Goal: Contribute content

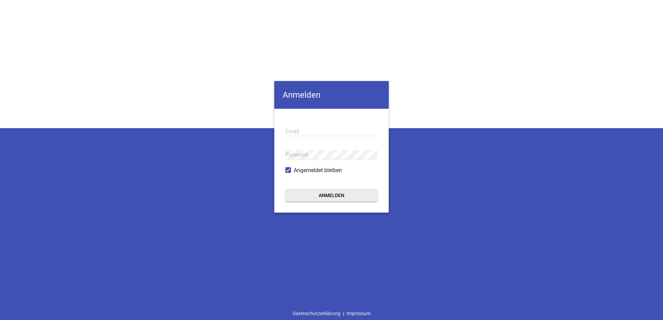
type input "[EMAIL_ADDRESS][DOMAIN_NAME]"
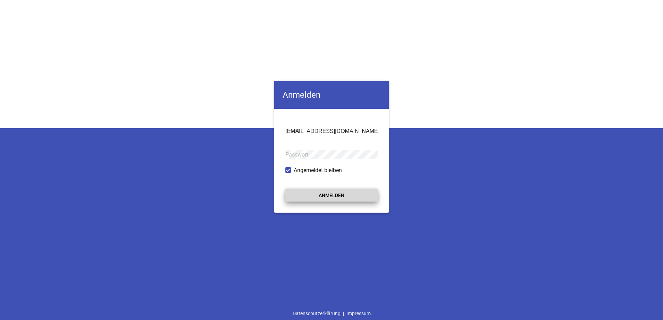
click at [320, 195] on button "Anmelden" at bounding box center [331, 195] width 92 height 12
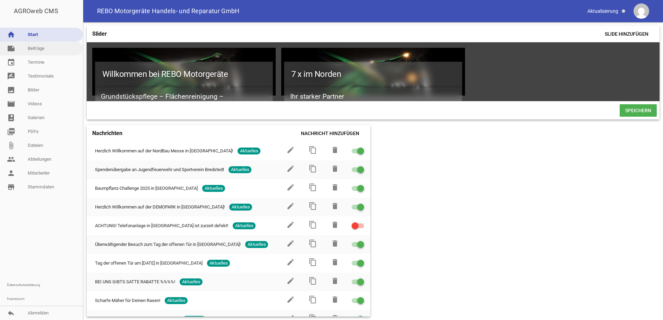
click at [36, 45] on link "note Beiträge" at bounding box center [41, 49] width 83 height 14
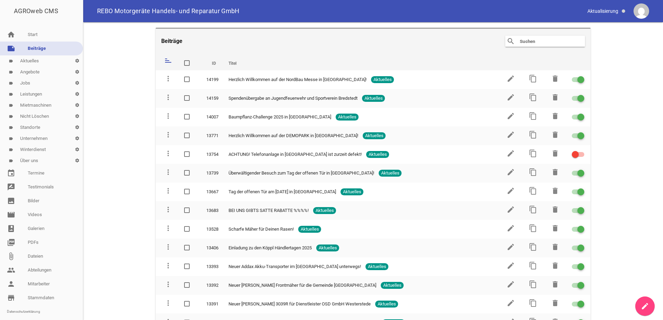
click at [646, 305] on icon "create" at bounding box center [645, 306] width 8 height 8
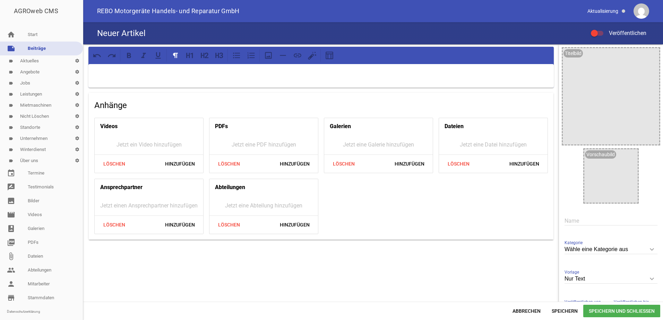
click at [170, 78] on div at bounding box center [320, 76] width 465 height 24
click at [313, 58] on icon at bounding box center [312, 55] width 9 height 9
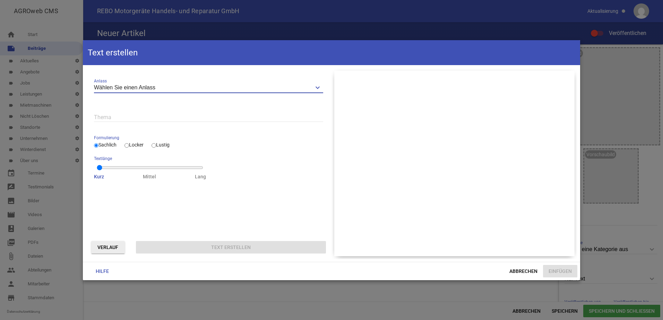
drag, startPoint x: 162, startPoint y: 86, endPoint x: 89, endPoint y: 86, distance: 73.2
click at [89, 86] on div "Wählen Sie einen Anlass keyboard_arrow_down Anlass Wählen Sie einen Anlass Neui…" at bounding box center [208, 128] width 240 height 115
click at [159, 88] on input "Wählen Sie einen Anlass" at bounding box center [208, 87] width 229 height 9
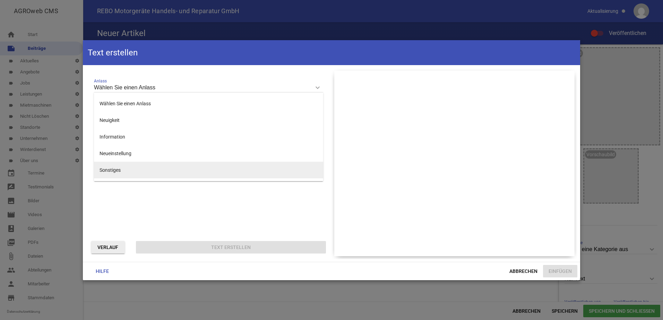
click at [117, 170] on li "Sonstiges" at bounding box center [208, 170] width 229 height 17
type input "Sonstiges"
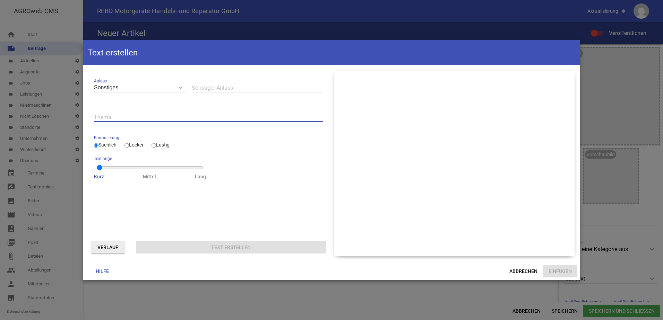
click at [122, 118] on input "text" at bounding box center [208, 117] width 229 height 9
type input "Weihnachtsgruß für Weihnachtskarte unternehmen"
click at [129, 144] on input "Locker" at bounding box center [127, 146] width 5 height 8
radio input "true"
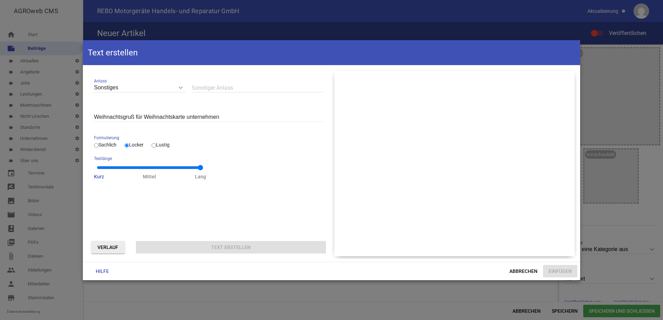
type input "2"
click at [197, 169] on input "range" at bounding box center [150, 168] width 106 height 6
click at [111, 247] on button "Verlauf" at bounding box center [108, 247] width 34 height 12
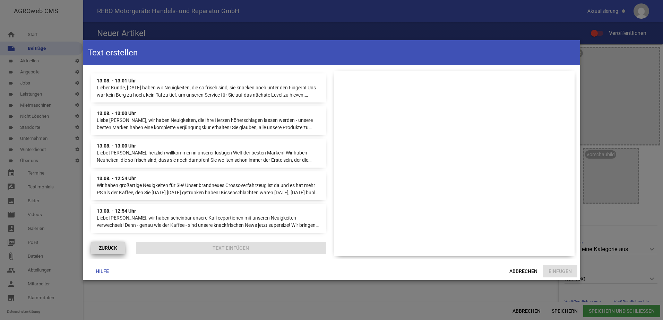
click at [114, 248] on button "ZURÜCK" at bounding box center [108, 248] width 34 height 12
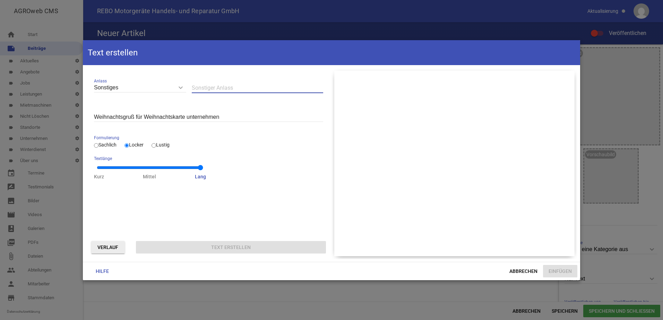
click at [216, 88] on input "text" at bounding box center [257, 87] width 131 height 9
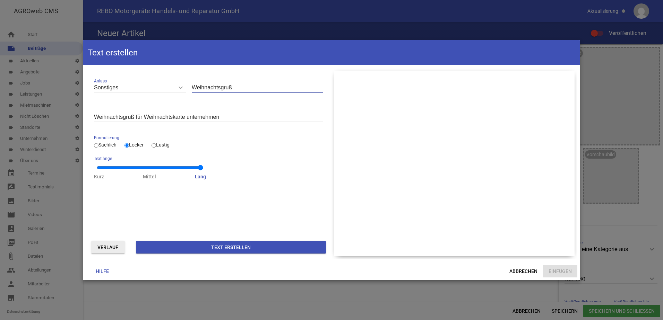
type input "Weihnachtsgruß"
click at [220, 115] on input "Weihnachtsgruß für Weihnachtskarte unternehmen" at bounding box center [208, 117] width 229 height 9
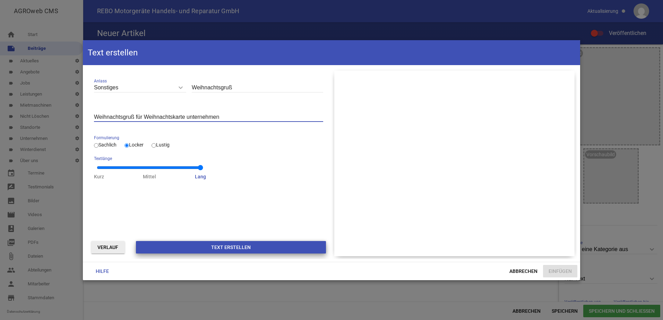
click at [234, 248] on button "Text erstellen" at bounding box center [231, 247] width 190 height 12
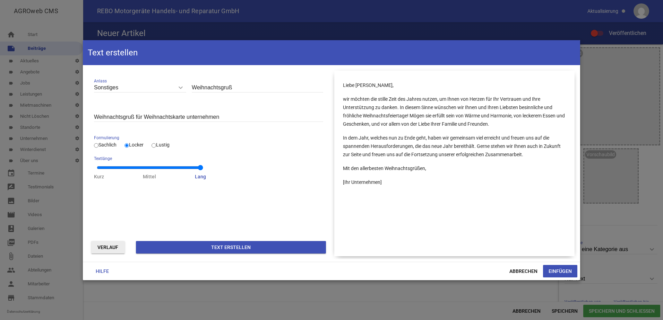
drag, startPoint x: 430, startPoint y: 170, endPoint x: 342, endPoint y: 105, distance: 109.3
click at [342, 105] on div "Liebe [PERSON_NAME], wir möchten die stille Zeit des Jahres nutzen, um Ihnen vo…" at bounding box center [454, 164] width 240 height 186
click at [555, 271] on button "Einfügen" at bounding box center [560, 271] width 34 height 12
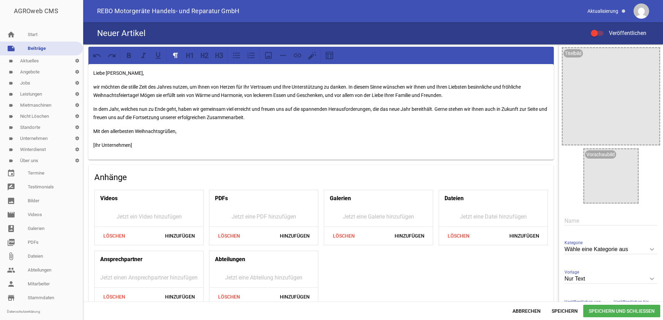
click at [195, 132] on p "Mit den allerbesten Weihnachtsgrüßen," at bounding box center [321, 131] width 456 height 8
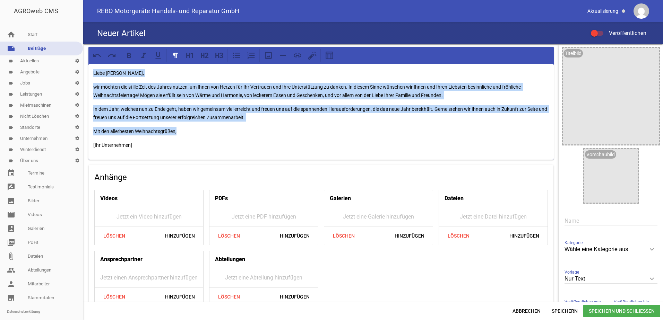
drag, startPoint x: 187, startPoint y: 133, endPoint x: 87, endPoint y: 69, distance: 118.7
click at [87, 69] on div "Liebe [PERSON_NAME], wir möchten die stille Zeit des Jahres nutzen, um Ihnen vo…" at bounding box center [321, 179] width 476 height 271
copy div "Liebe [PERSON_NAME], wir möchten die stille Zeit des Jahres nutzen, um Ihnen vo…"
click at [310, 57] on icon at bounding box center [310, 56] width 3 height 3
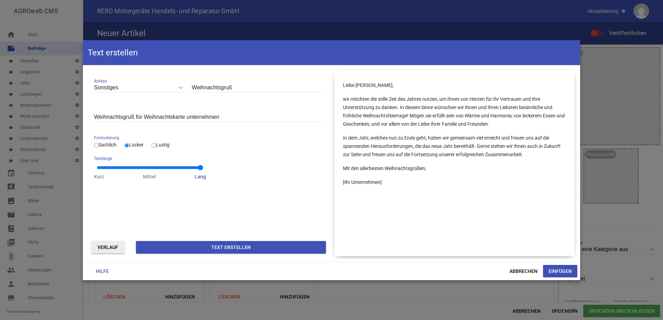
click at [156, 145] on input "Lustig" at bounding box center [154, 146] width 5 height 8
radio input "true"
click at [557, 271] on button "Einfügen" at bounding box center [560, 271] width 34 height 12
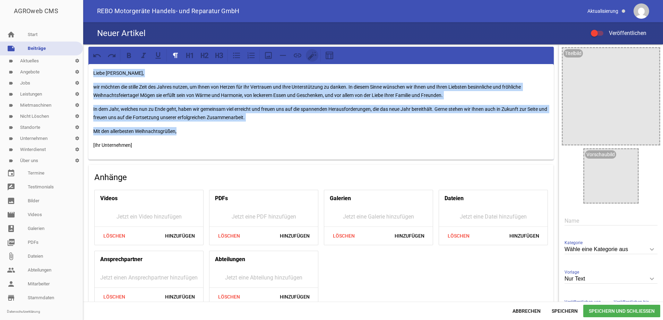
click at [308, 56] on icon at bounding box center [312, 55] width 9 height 9
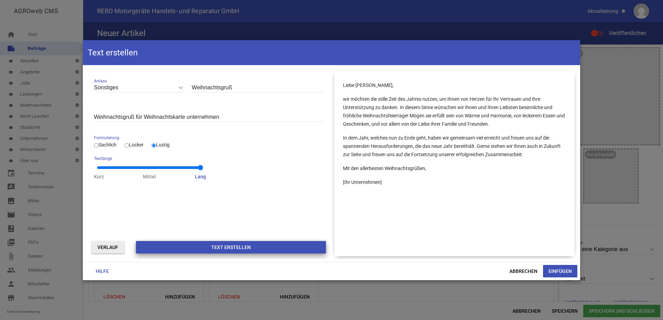
click at [245, 245] on button "Text erstellen" at bounding box center [231, 247] width 190 height 12
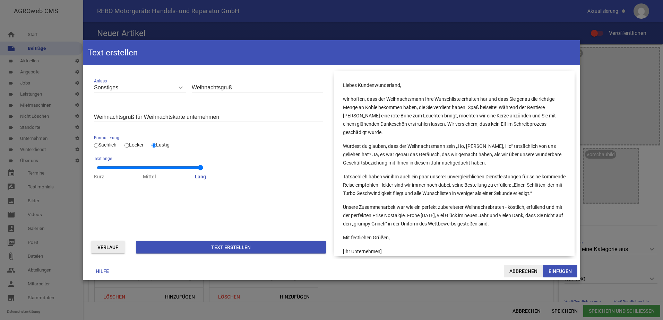
click at [529, 272] on span "Abbrechen" at bounding box center [523, 271] width 39 height 12
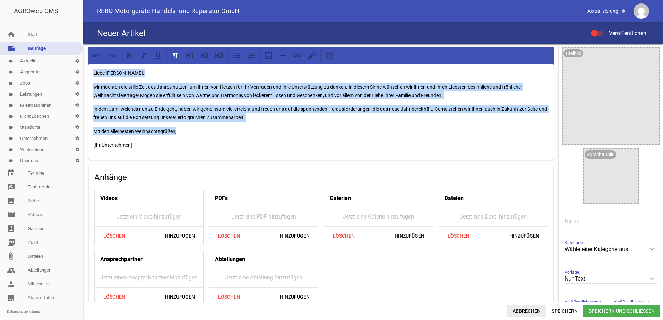
click at [527, 311] on span "Abbrechen" at bounding box center [526, 311] width 39 height 12
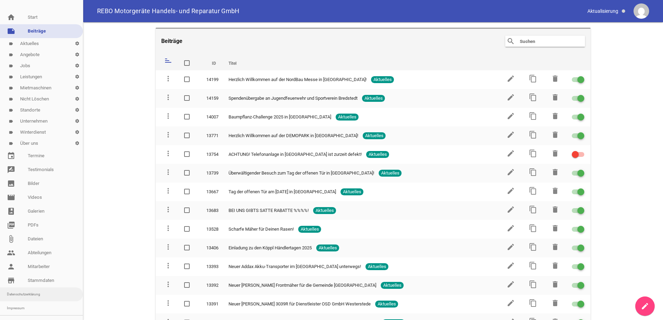
scroll to position [27, 0]
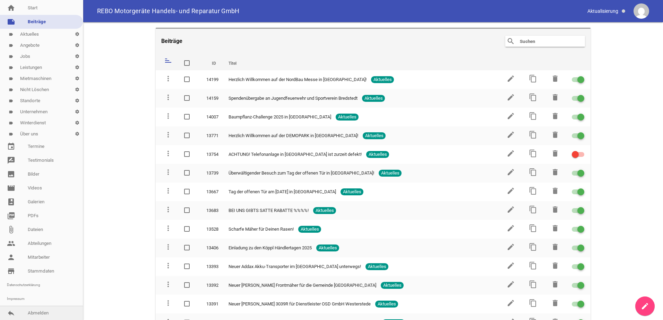
click at [35, 314] on link "reply Abmelden" at bounding box center [41, 314] width 83 height 14
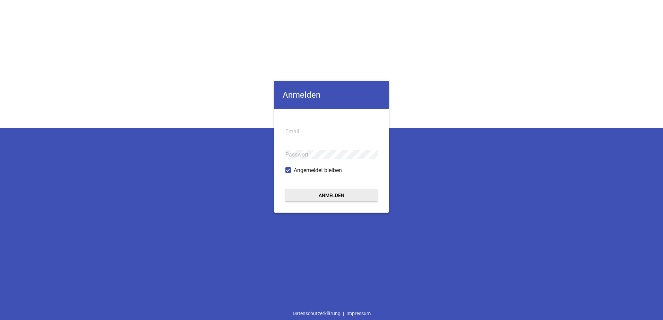
type input "[EMAIL_ADDRESS][DOMAIN_NAME]"
